Goal: Check status: Check status

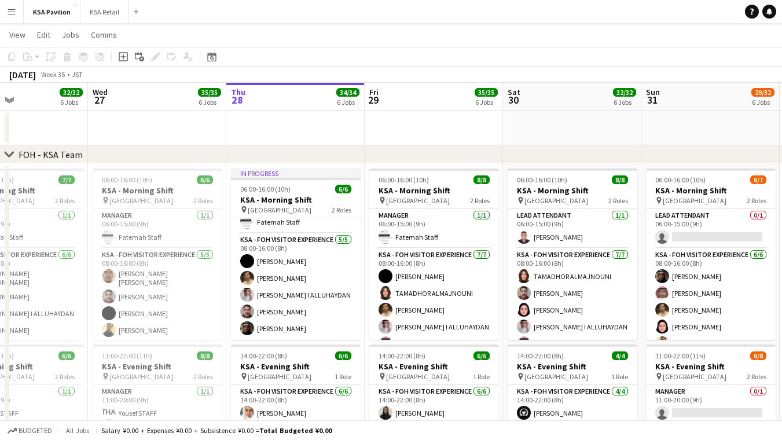
scroll to position [19, 0]
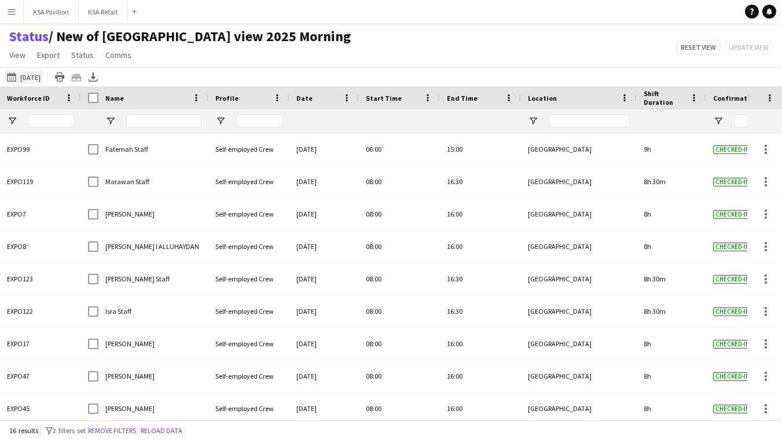
scroll to position [232, 0]
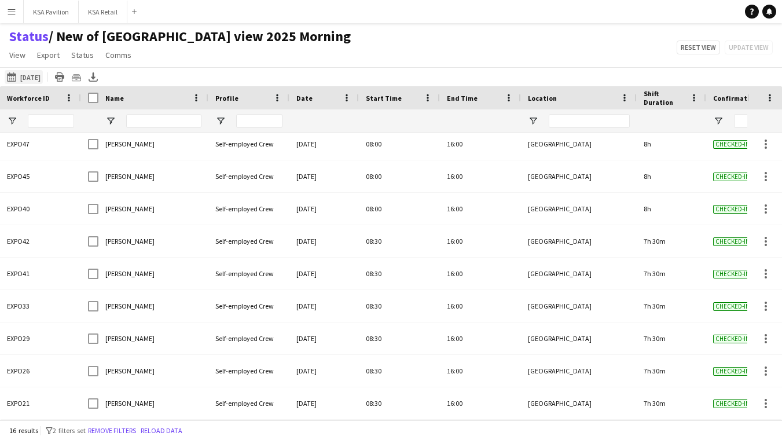
click at [31, 72] on button "[DATE] to [DATE] [DATE]" at bounding box center [24, 77] width 38 height 14
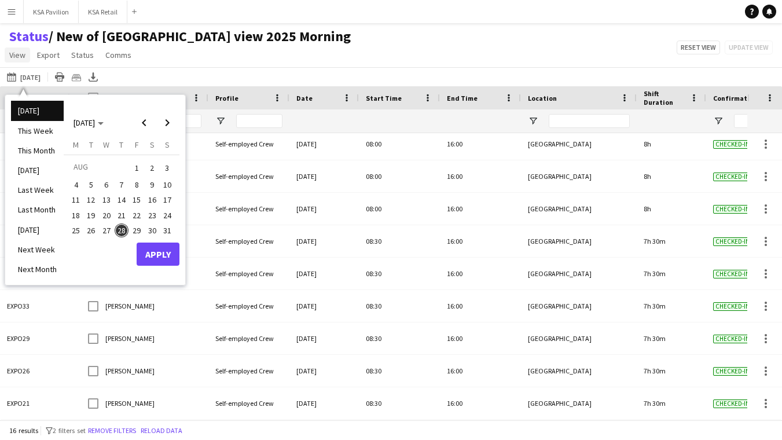
click at [23, 53] on span "View" at bounding box center [17, 55] width 16 height 10
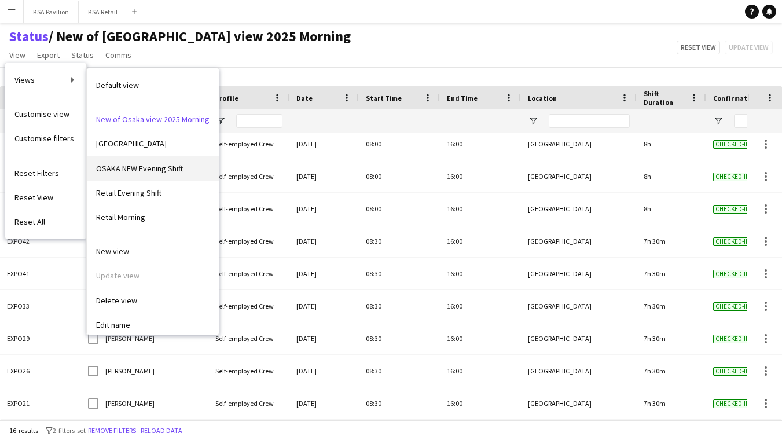
click at [127, 163] on span "OSAKA NEW Evening Shift" at bounding box center [139, 168] width 87 height 10
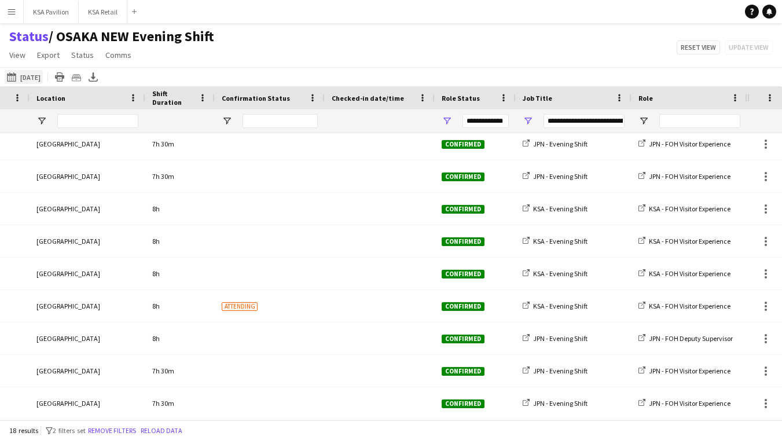
click at [18, 79] on app-icon "[DATE] to [DATE]" at bounding box center [13, 76] width 13 height 9
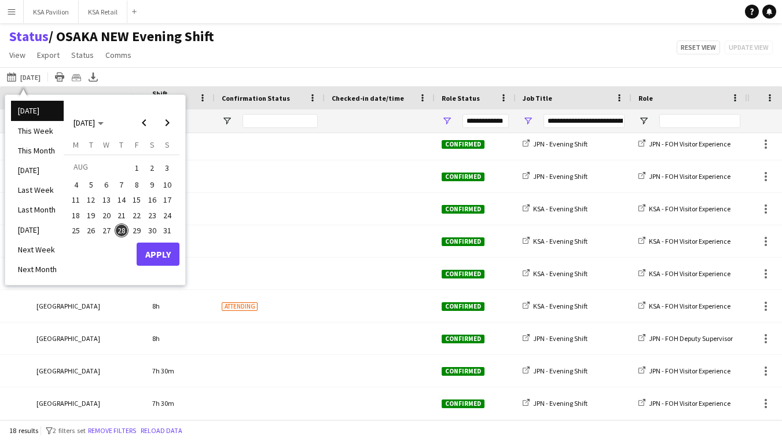
click at [122, 228] on span "28" at bounding box center [122, 230] width 14 height 14
click at [160, 257] on button "Apply" at bounding box center [158, 254] width 43 height 23
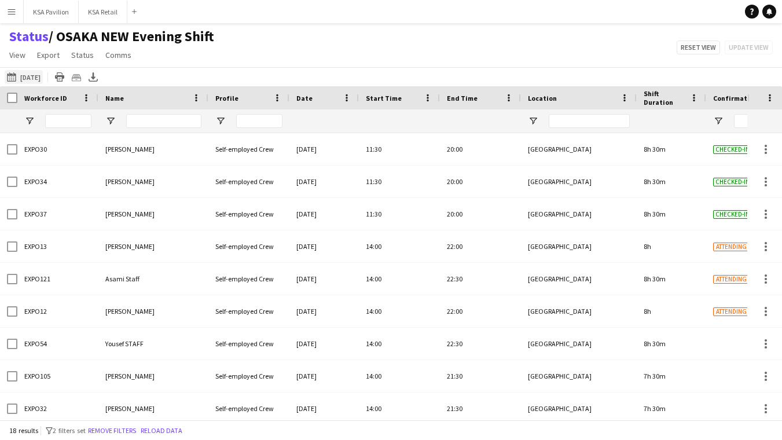
click at [31, 73] on button "[DATE] to [DATE] [DATE]" at bounding box center [24, 77] width 38 height 14
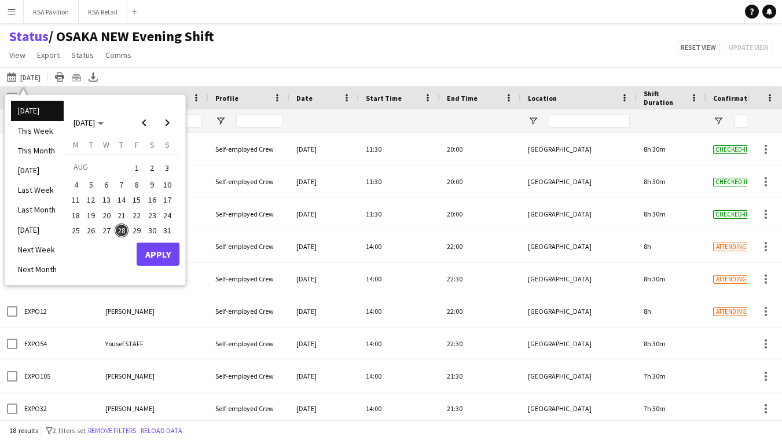
click at [163, 248] on button "Apply" at bounding box center [158, 254] width 43 height 23
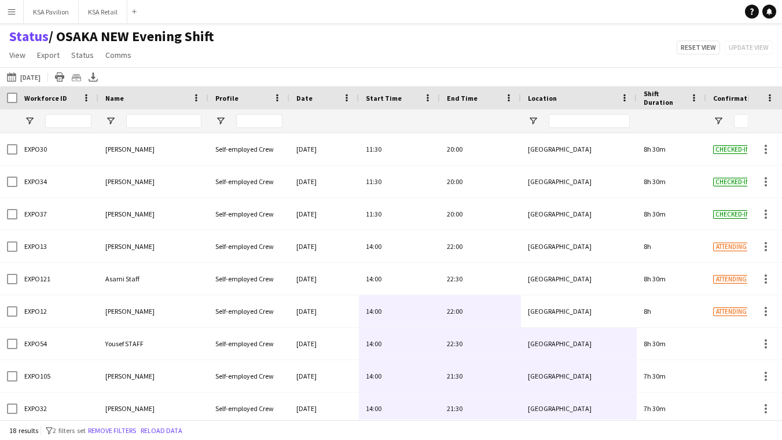
drag, startPoint x: 527, startPoint y: 301, endPoint x: 435, endPoint y: 404, distance: 137.8
click at [461, 54] on div "Status / OSAKA NEW Evening Shift View Views Default view New of [GEOGRAPHIC_DAT…" at bounding box center [391, 47] width 782 height 39
